Goal: Communication & Community: Ask a question

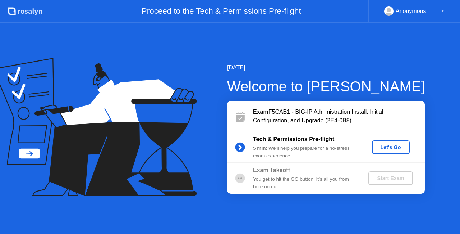
click at [395, 148] on div "Let's Go" at bounding box center [391, 147] width 32 height 6
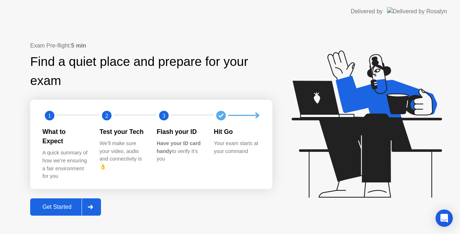
click at [69, 204] on div "Get Started" at bounding box center [56, 207] width 49 height 6
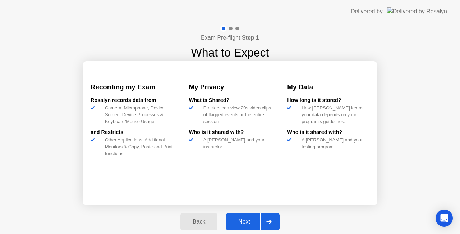
click at [258, 222] on div "Next" at bounding box center [244, 221] width 32 height 6
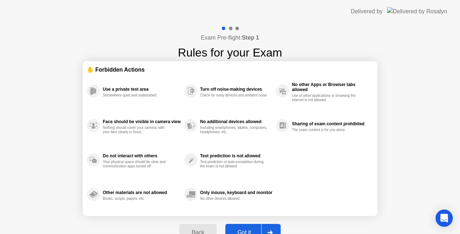
click at [243, 229] on div "Got it" at bounding box center [245, 232] width 34 height 6
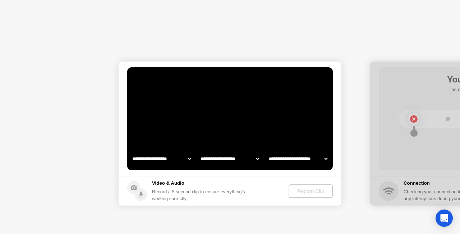
select select "**********"
select select "*******"
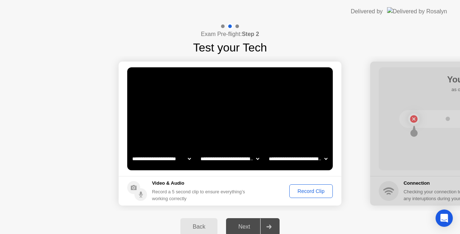
click at [305, 190] on div "Record Clip" at bounding box center [311, 191] width 38 height 6
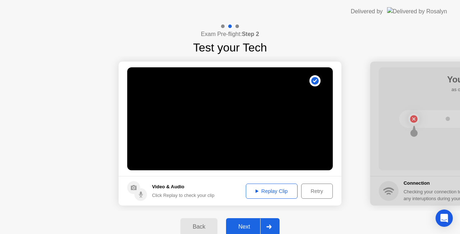
click at [252, 223] on div "Next" at bounding box center [244, 226] width 32 height 6
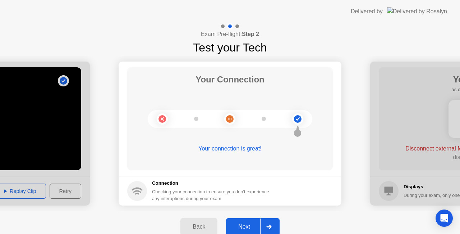
click at [251, 224] on div "Next" at bounding box center [244, 226] width 32 height 6
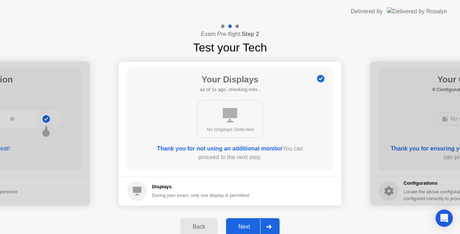
click at [249, 224] on div "Next" at bounding box center [244, 226] width 32 height 6
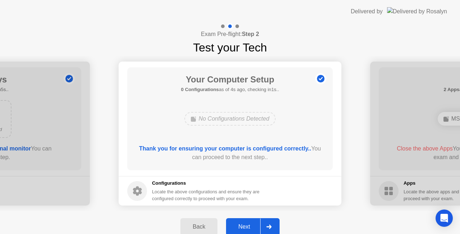
click at [240, 223] on div "Next" at bounding box center [244, 226] width 32 height 6
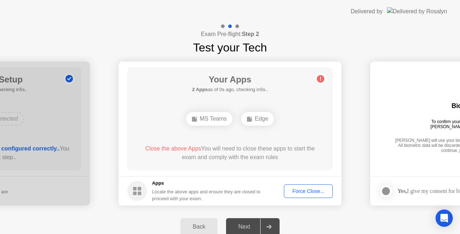
click at [309, 189] on div "Force Close..." at bounding box center [309, 191] width 44 height 6
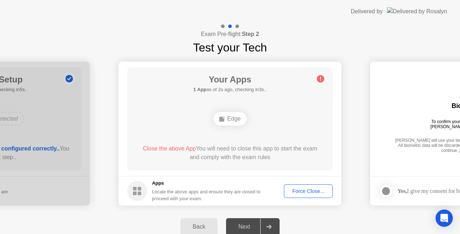
click at [304, 191] on div "Force Close..." at bounding box center [309, 191] width 44 height 6
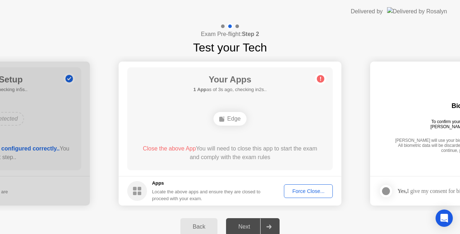
click at [309, 190] on div "Force Close..." at bounding box center [309, 191] width 44 height 6
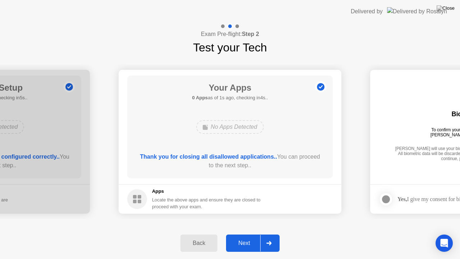
click at [242, 233] on div "Next" at bounding box center [244, 243] width 32 height 6
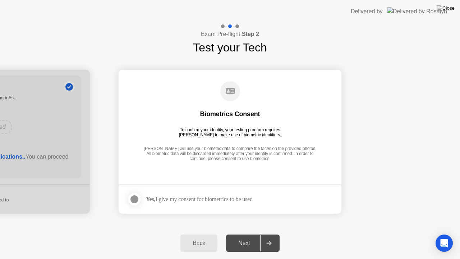
click at [135, 199] on div at bounding box center [134, 199] width 9 height 9
click at [244, 233] on div "Next" at bounding box center [244, 243] width 32 height 6
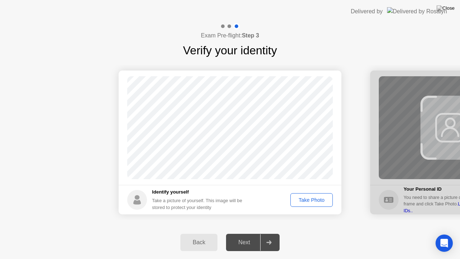
click at [312, 201] on div "Take Photo" at bounding box center [311, 200] width 37 height 6
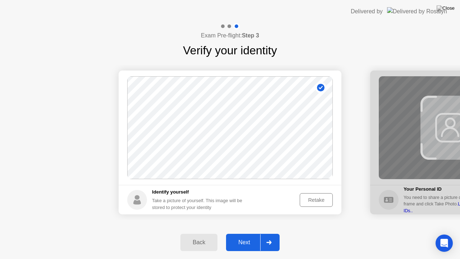
click at [247, 233] on div "Next" at bounding box center [244, 242] width 32 height 6
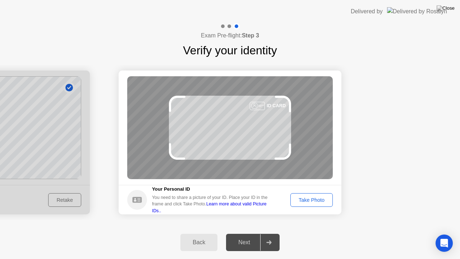
click at [313, 198] on div "Take Photo" at bounding box center [311, 200] width 37 height 6
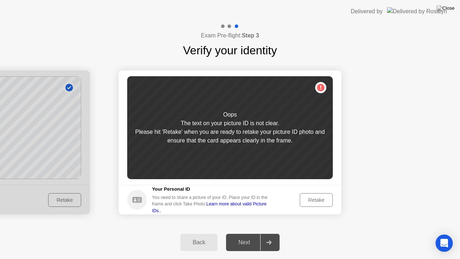
click at [312, 197] on div "Retake" at bounding box center [316, 200] width 28 height 6
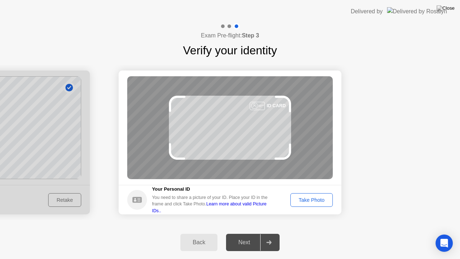
click at [315, 200] on div "Take Photo" at bounding box center [311, 200] width 37 height 6
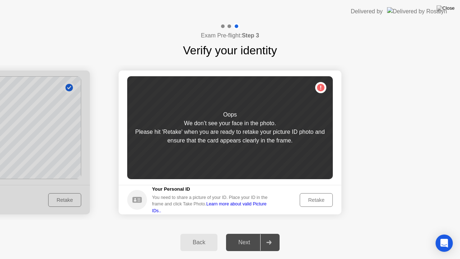
click at [312, 199] on div "Retake" at bounding box center [316, 200] width 28 height 6
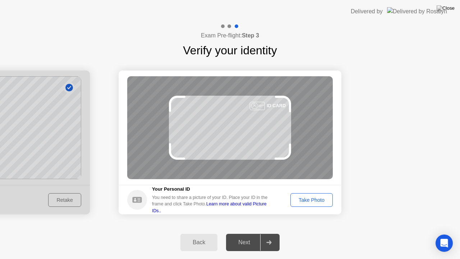
click at [312, 197] on div "Take Photo" at bounding box center [311, 200] width 37 height 6
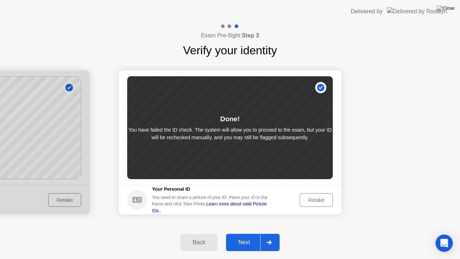
click at [242, 233] on div "Next" at bounding box center [244, 242] width 32 height 6
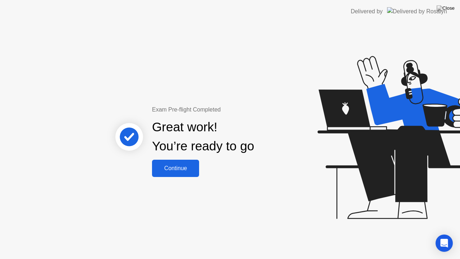
click at [180, 168] on div "Continue" at bounding box center [175, 168] width 43 height 6
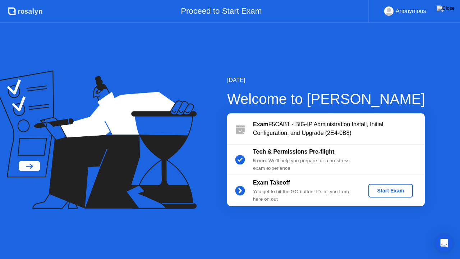
click at [381, 188] on div "Start Exam" at bounding box center [391, 191] width 38 height 6
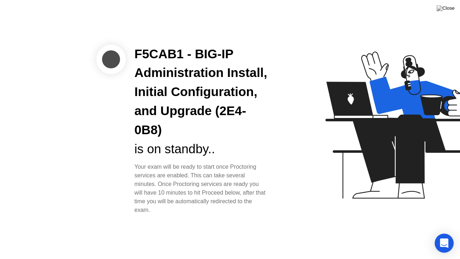
click at [442, 233] on icon "Open Intercom Messenger" at bounding box center [444, 242] width 8 height 9
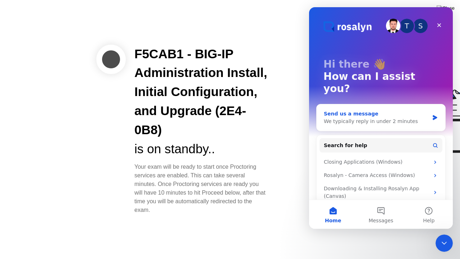
click at [347, 110] on div "Send us a message" at bounding box center [376, 114] width 105 height 8
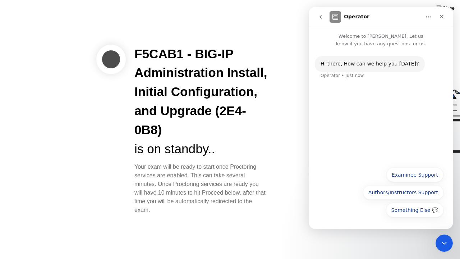
click at [361, 66] on div "Hi ​there, How can we help you [DATE]?" at bounding box center [370, 63] width 99 height 7
click at [348, 65] on div "Hi ​there, How can we help you [DATE]?" at bounding box center [370, 63] width 99 height 7
click at [347, 64] on div "Hi ​there, How can we help you [DATE]?" at bounding box center [370, 63] width 99 height 7
click at [386, 61] on div "Hi ​there, How can we help you [DATE]?" at bounding box center [370, 63] width 99 height 7
click at [403, 64] on div "Hi ​there, How can we help you [DATE]?" at bounding box center [370, 63] width 99 height 7
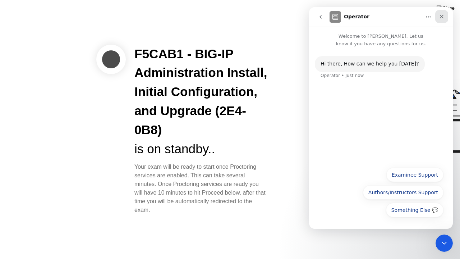
click at [440, 18] on icon "Close" at bounding box center [442, 17] width 4 height 4
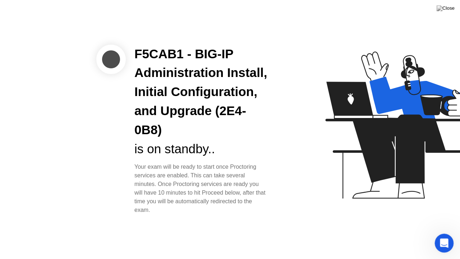
click at [446, 233] on icon "Open Intercom Messenger" at bounding box center [444, 242] width 12 height 12
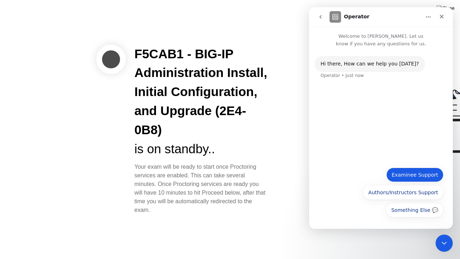
click at [417, 176] on button "Examinee Support" at bounding box center [415, 175] width 57 height 14
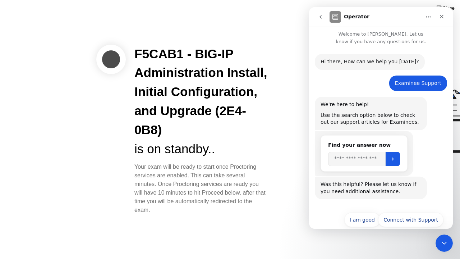
scroll to position [13, 0]
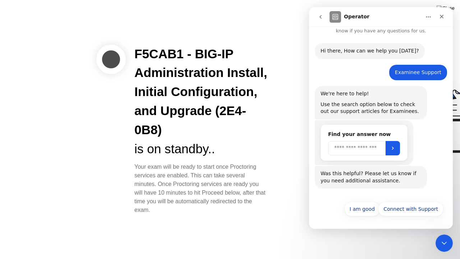
click at [357, 149] on input "Search" at bounding box center [357, 148] width 58 height 14
type input "**********"
click at [396, 147] on icon "Submit" at bounding box center [393, 148] width 6 height 6
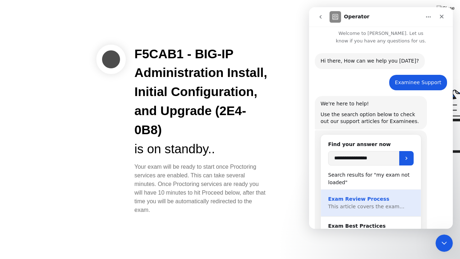
scroll to position [0, 0]
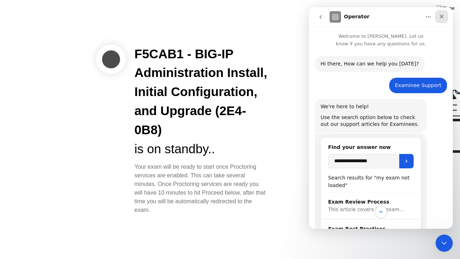
click at [440, 19] on icon "Close" at bounding box center [442, 17] width 6 height 6
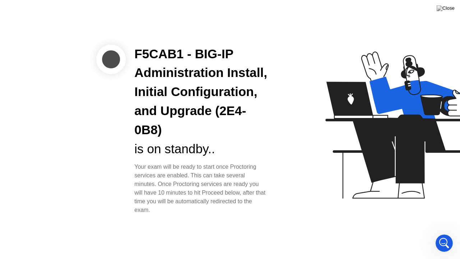
click at [305, 158] on div at bounding box center [366, 129] width 186 height 187
click at [441, 233] on icon "Open Intercom Messenger" at bounding box center [444, 242] width 12 height 12
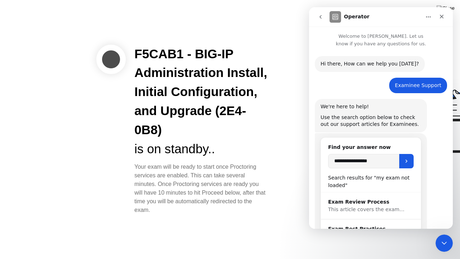
scroll to position [136, 0]
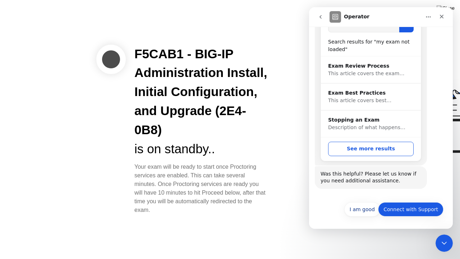
click at [405, 207] on button "Connect with Support" at bounding box center [410, 209] width 65 height 14
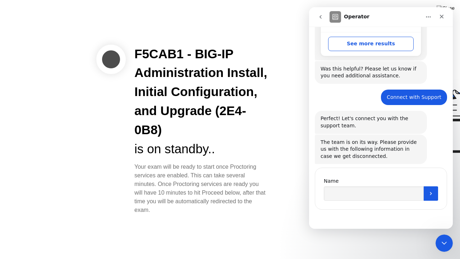
scroll to position [241, 0]
click at [378, 192] on input "Name" at bounding box center [374, 193] width 100 height 14
click at [442, 15] on icon "Close" at bounding box center [442, 17] width 6 height 6
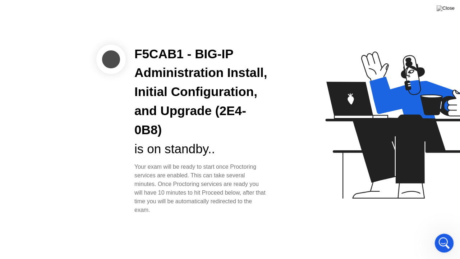
click at [446, 233] on icon "Open Intercom Messenger" at bounding box center [444, 242] width 12 height 12
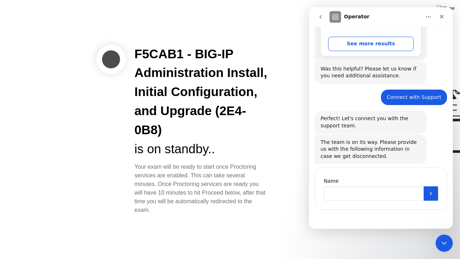
click at [345, 194] on input "Name" at bounding box center [374, 193] width 100 height 14
type input "**********"
click at [428, 192] on icon "Submit" at bounding box center [431, 194] width 6 height 6
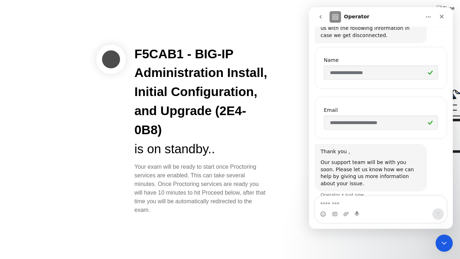
scroll to position [365, 0]
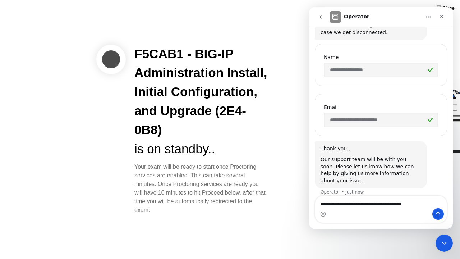
type textarea "**********"
click at [439, 211] on icon "Send a message…" at bounding box center [439, 214] width 6 height 6
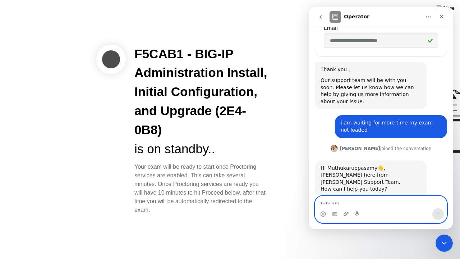
scroll to position [445, 0]
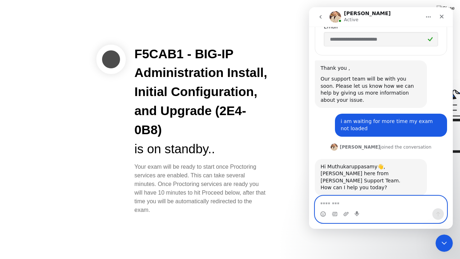
click at [345, 204] on textarea "Message…" at bounding box center [381, 202] width 132 height 12
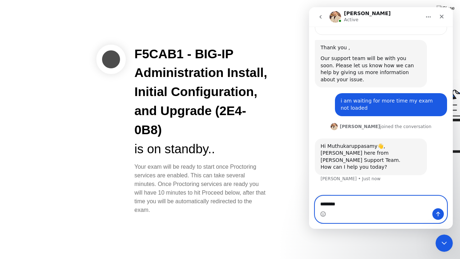
scroll to position [473, 0]
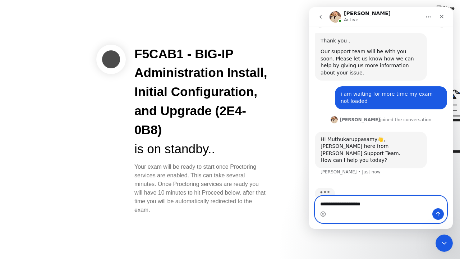
type textarea "**********"
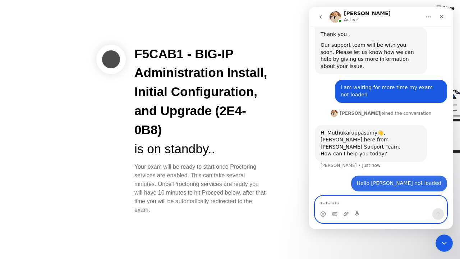
scroll to position [494, 0]
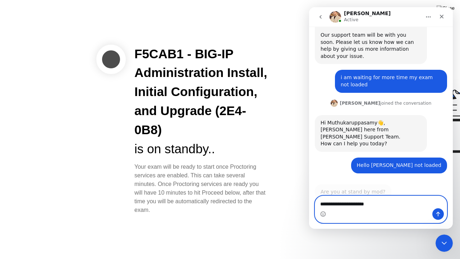
type textarea "**********"
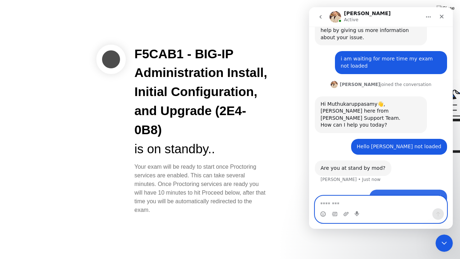
scroll to position [509, 0]
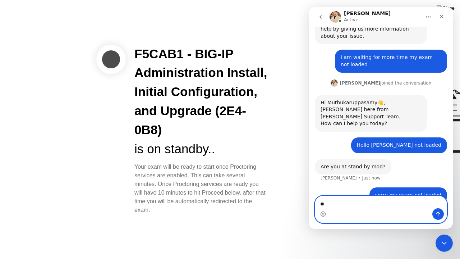
type textarea "***"
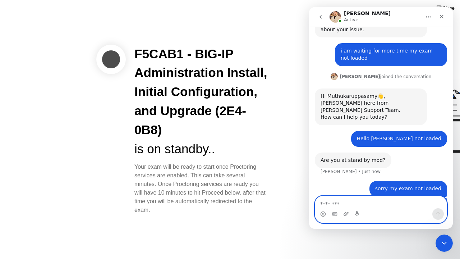
scroll to position [526, 0]
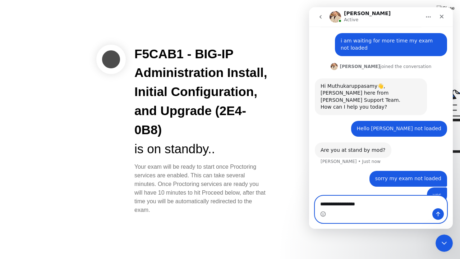
type textarea "**********"
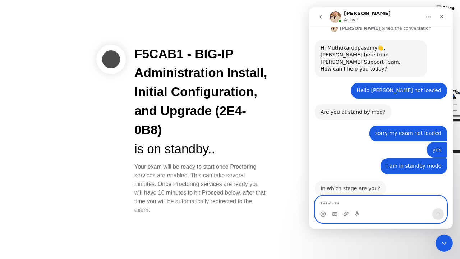
scroll to position [564, 0]
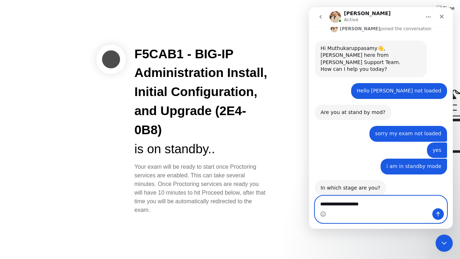
type textarea "**********"
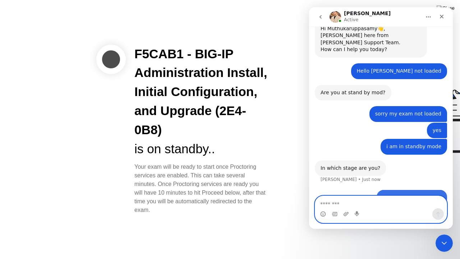
scroll to position [585, 0]
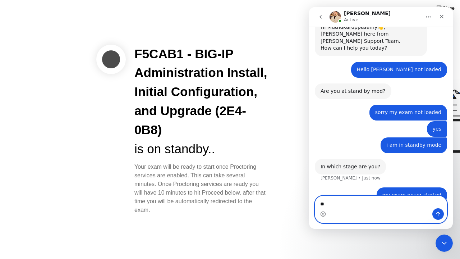
type textarea "*"
click at [298, 195] on div at bounding box center [366, 129] width 186 height 187
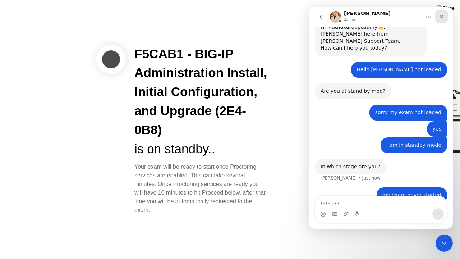
click at [446, 17] on div "Close" at bounding box center [442, 16] width 13 height 13
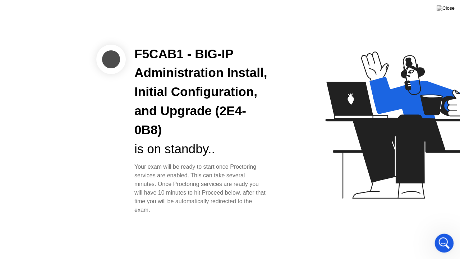
click at [441, 233] on icon "Open Intercom Messenger" at bounding box center [444, 242] width 12 height 12
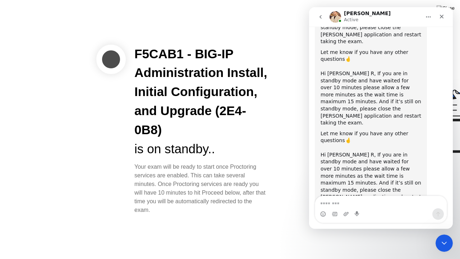
scroll to position [889, 0]
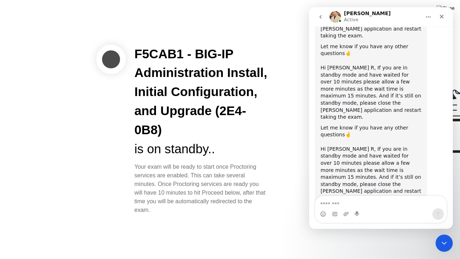
click at [342, 201] on textarea "Message…" at bounding box center [381, 202] width 132 height 12
type textarea "****"
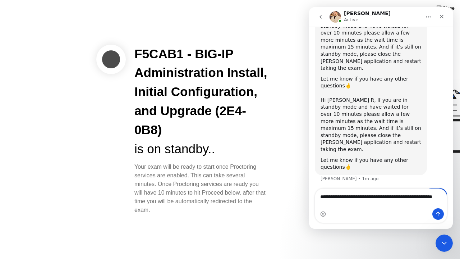
scroll to position [945, 0]
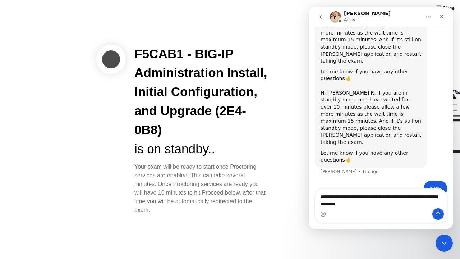
type textarea "**********"
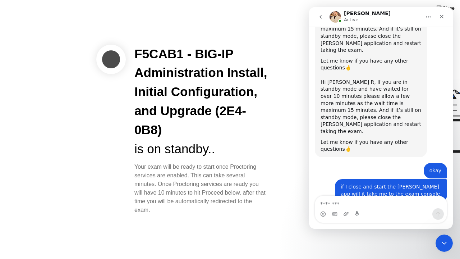
scroll to position [955, 0]
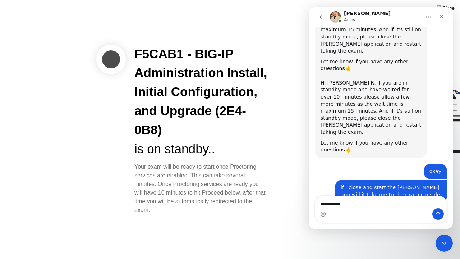
type textarea "**********"
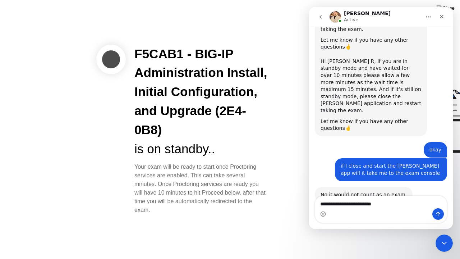
scroll to position [1005, 0]
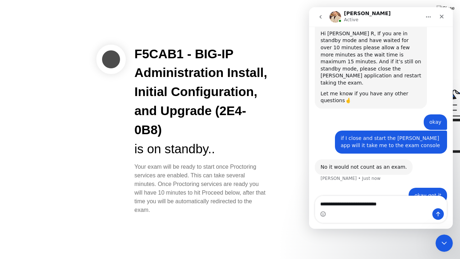
type textarea "**********"
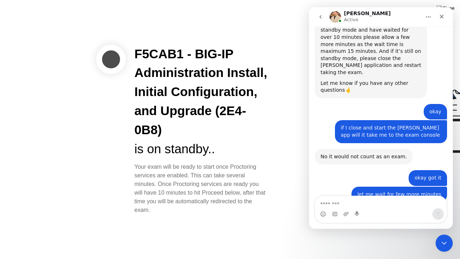
scroll to position [1015, 0]
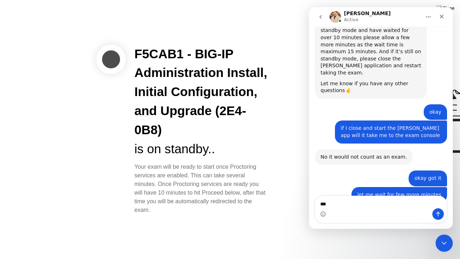
type textarea "****"
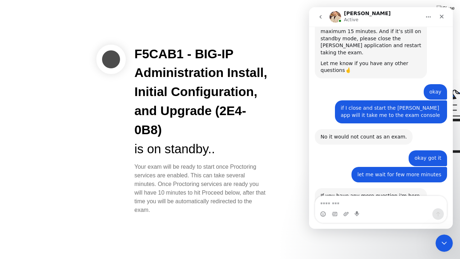
scroll to position [1036, 0]
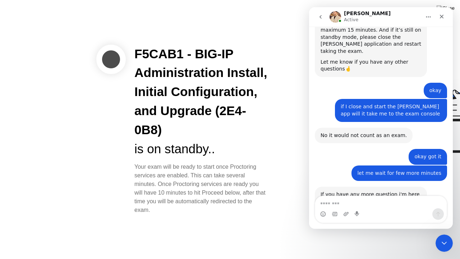
click at [272, 104] on div "F5CAB1 - BIG-IP Administration Install, Initial Configuration, and Upgrade (2E4…" at bounding box center [201, 130] width 150 height 170
click at [445, 16] on icon "Close" at bounding box center [442, 17] width 6 height 6
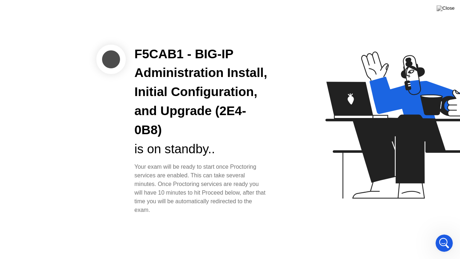
click at [338, 173] on icon at bounding box center [399, 128] width 186 height 184
click at [235, 128] on div "F5CAB1 - BIG-IP Administration Install, Initial Configuration, and Upgrade (2E4…" at bounding box center [201, 92] width 133 height 95
click at [245, 121] on div "F5CAB1 - BIG-IP Administration Install, Initial Configuration, and Upgrade (2E4…" at bounding box center [201, 92] width 133 height 95
click at [114, 81] on div "F5CAB1 - BIG-IP Administration Install, Initial Configuration, and Upgrade (2E4…" at bounding box center [186, 130] width 180 height 170
click at [109, 58] on div at bounding box center [110, 59] width 29 height 29
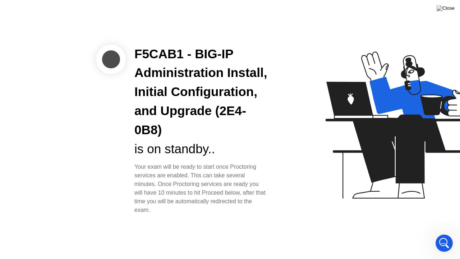
click at [60, 107] on div "F5CAB1 - BIG-IP Administration Install, Initial Configuration, and Upgrade (2E4…" at bounding box center [137, 130] width 270 height 170
click at [264, 135] on div "F5CAB1 - BIG-IP Administration Install, Initial Configuration, and Upgrade (2E4…" at bounding box center [201, 92] width 133 height 95
click at [288, 166] on div at bounding box center [366, 129] width 186 height 187
click at [442, 233] on icon "Open Intercom Messenger" at bounding box center [444, 242] width 12 height 12
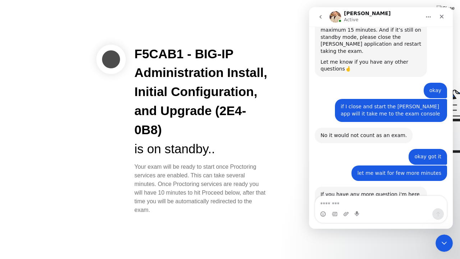
click at [345, 199] on textarea "Message…" at bounding box center [381, 202] width 132 height 12
type textarea "**********"
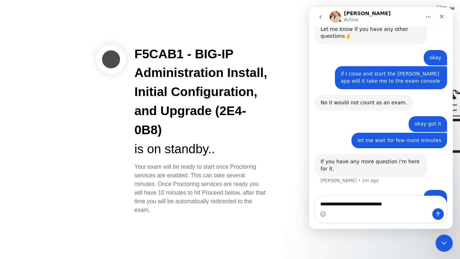
type textarea "**********"
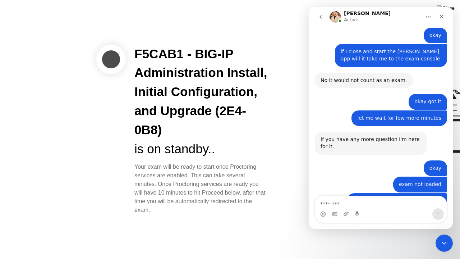
scroll to position [1091, 0]
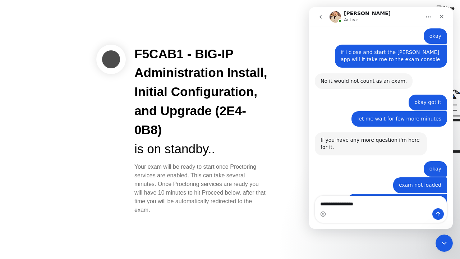
type textarea "**********"
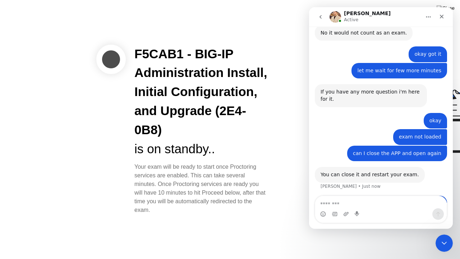
scroll to position [1139, 0]
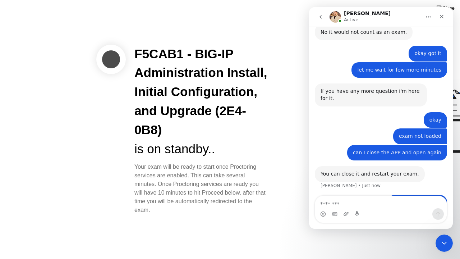
click at [292, 51] on div at bounding box center [366, 129] width 186 height 187
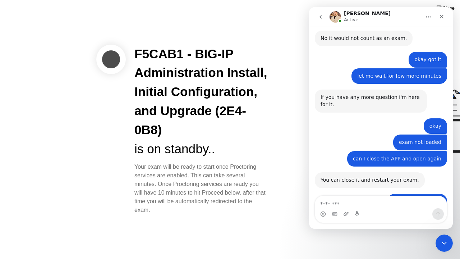
scroll to position [1133, 0]
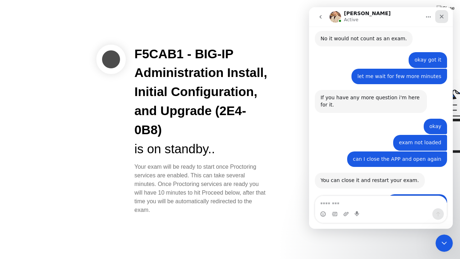
click at [447, 17] on div "Close" at bounding box center [442, 16] width 13 height 13
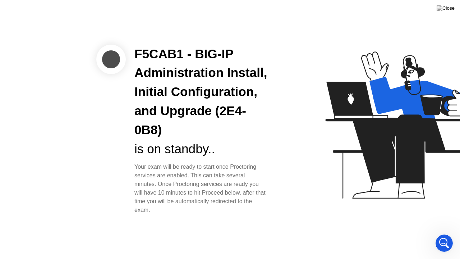
click at [348, 182] on icon at bounding box center [399, 128] width 186 height 184
click at [298, 169] on div at bounding box center [366, 129] width 186 height 187
click at [449, 10] on img at bounding box center [446, 8] width 18 height 6
